Goal: Transaction & Acquisition: Purchase product/service

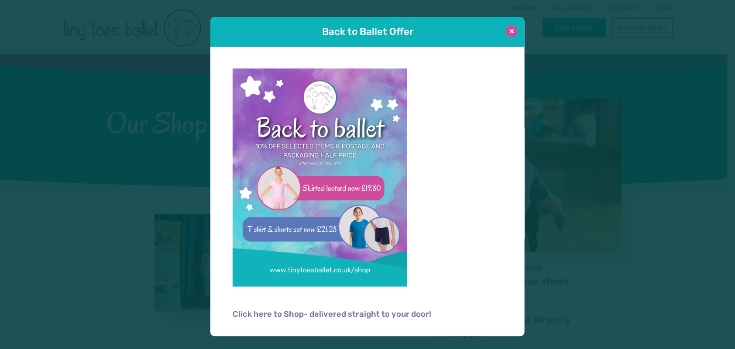
click at [511, 31] on button at bounding box center [512, 31] width 12 height 12
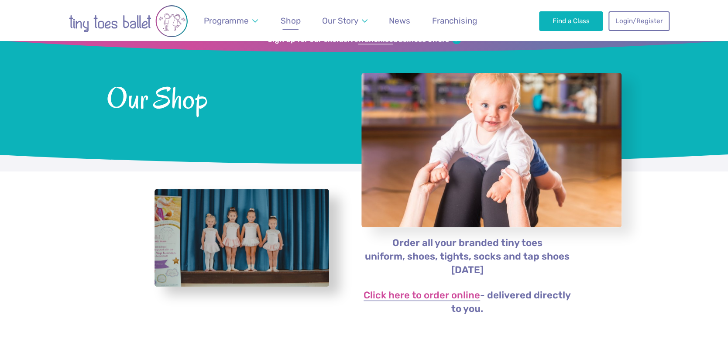
scroll to position [18, 0]
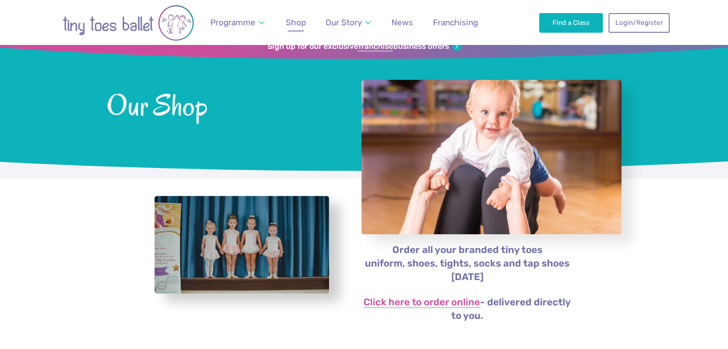
click at [295, 21] on span "Shop" at bounding box center [296, 22] width 20 height 10
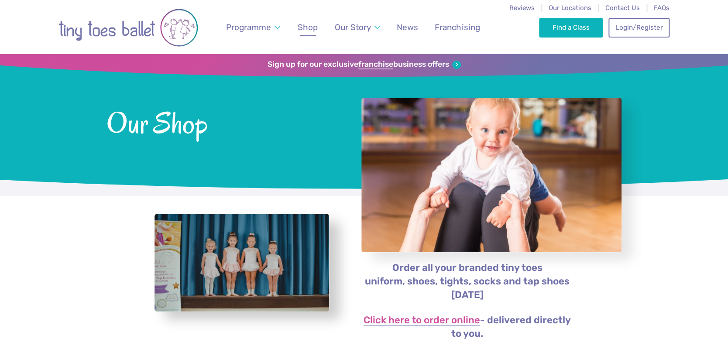
click at [306, 24] on span "Shop" at bounding box center [308, 27] width 20 height 10
click at [408, 327] on p "Click here to order online - delivered directly to you." at bounding box center [467, 327] width 213 height 27
click at [415, 322] on link "Click here to order online" at bounding box center [422, 321] width 117 height 10
